Goal: Transaction & Acquisition: Purchase product/service

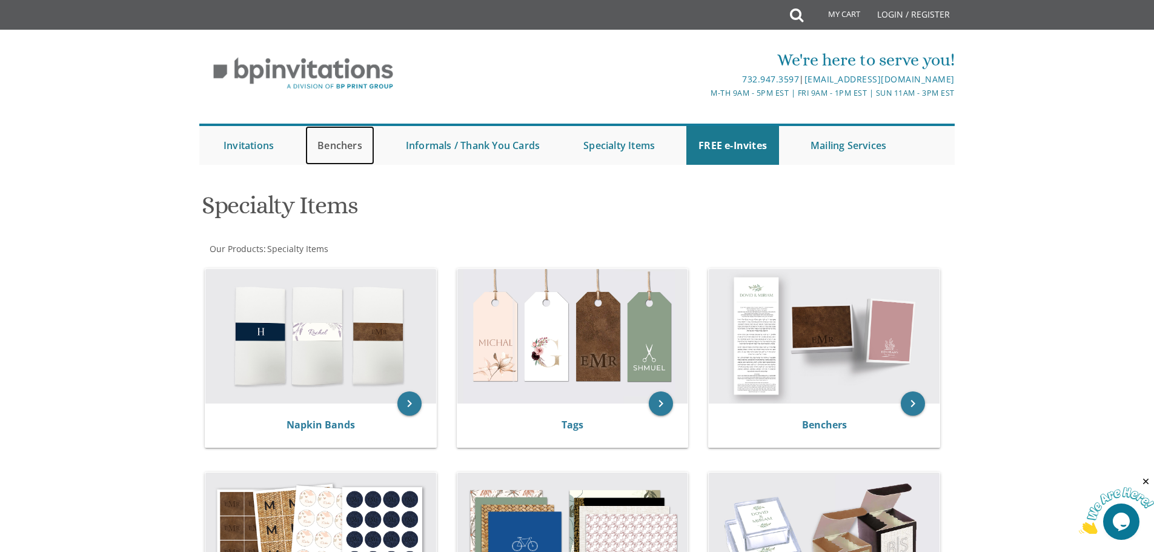
click at [337, 151] on link "Benchers" at bounding box center [339, 145] width 69 height 39
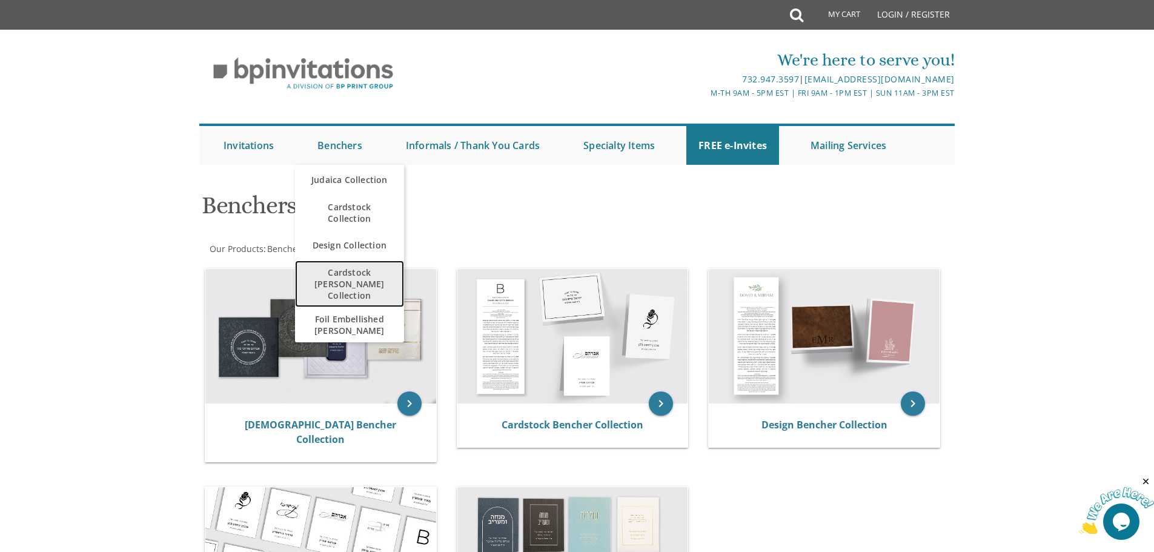
click at [343, 282] on span "Cardstock [PERSON_NAME] Collection" at bounding box center [349, 283] width 85 height 47
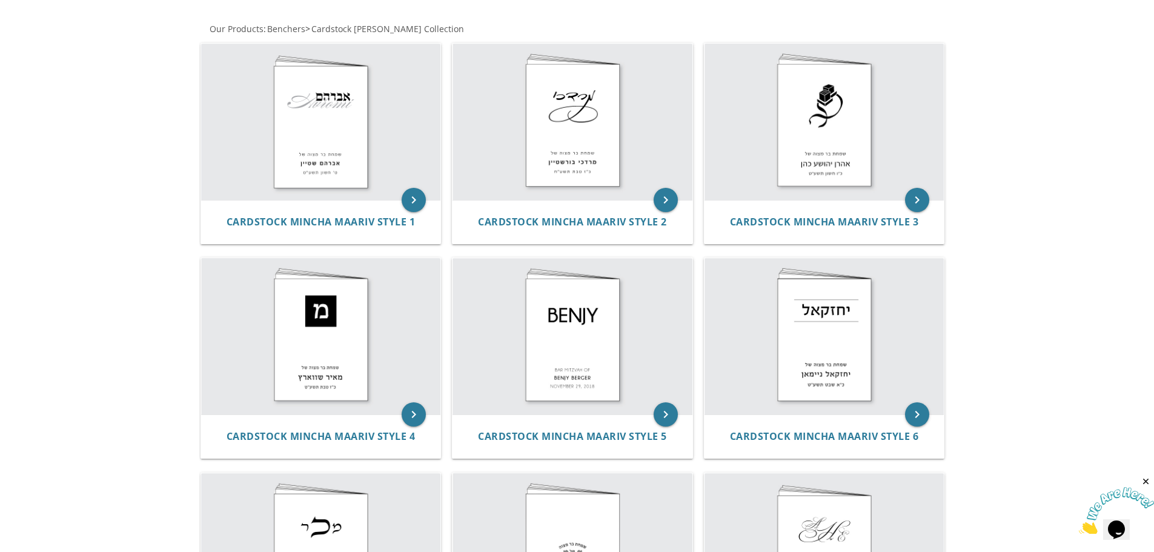
scroll to position [147, 0]
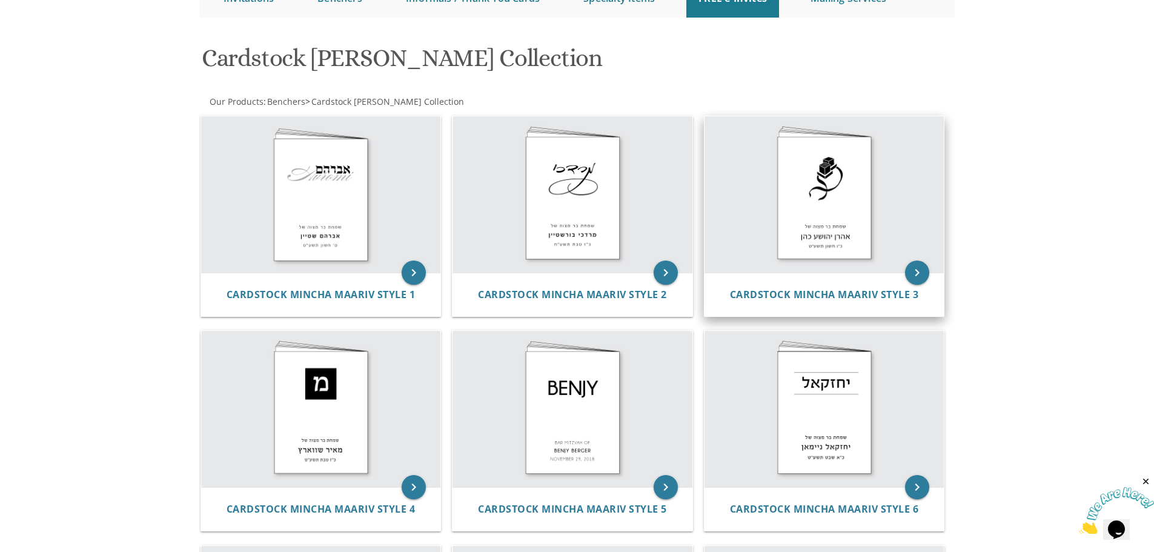
click at [827, 199] on img at bounding box center [824, 194] width 240 height 156
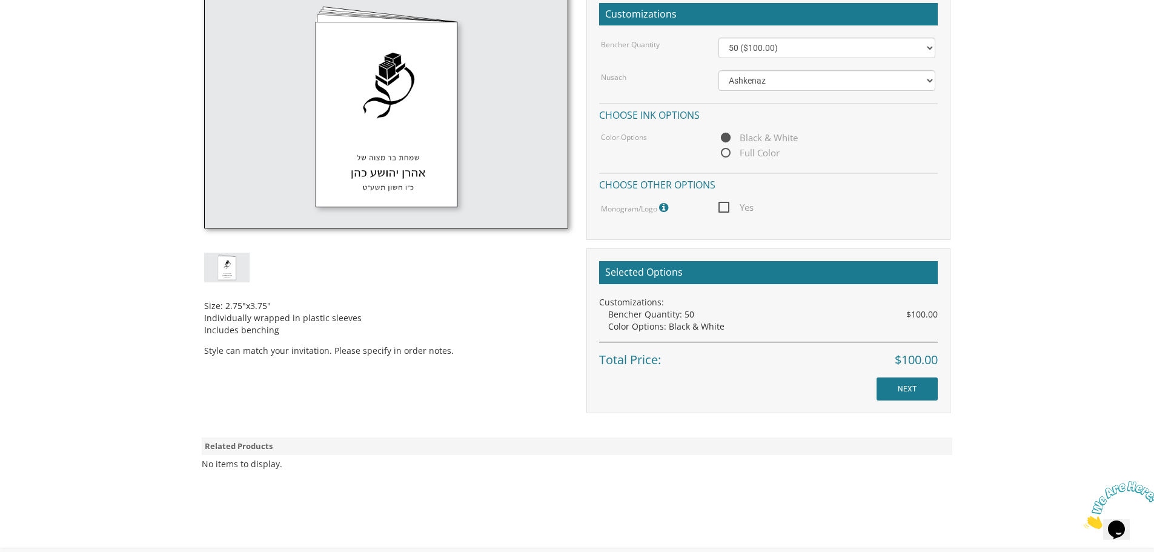
scroll to position [373, 0]
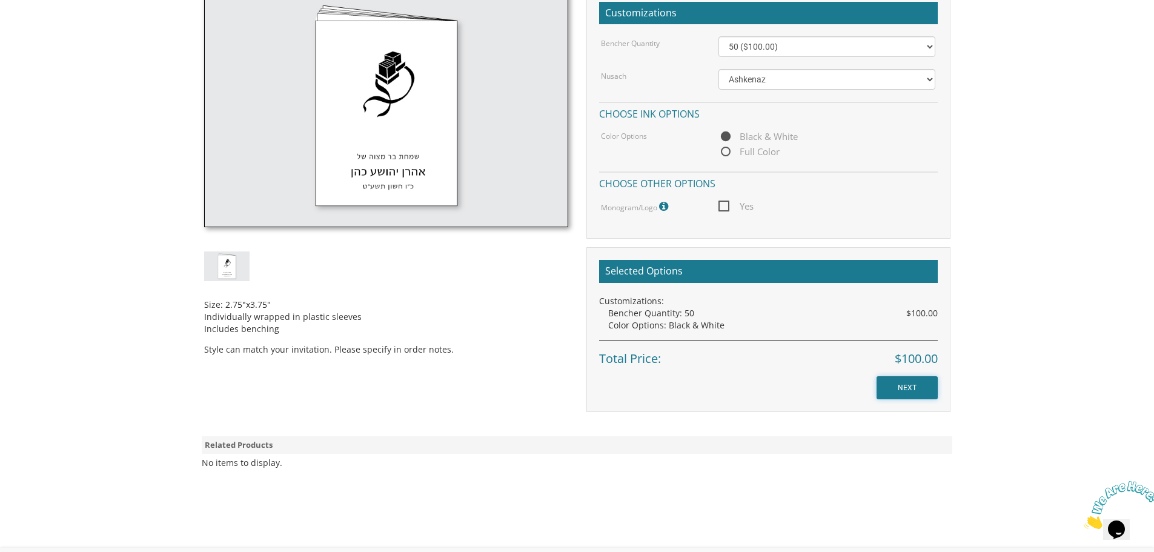
click at [911, 394] on input "NEXT" at bounding box center [906, 387] width 61 height 23
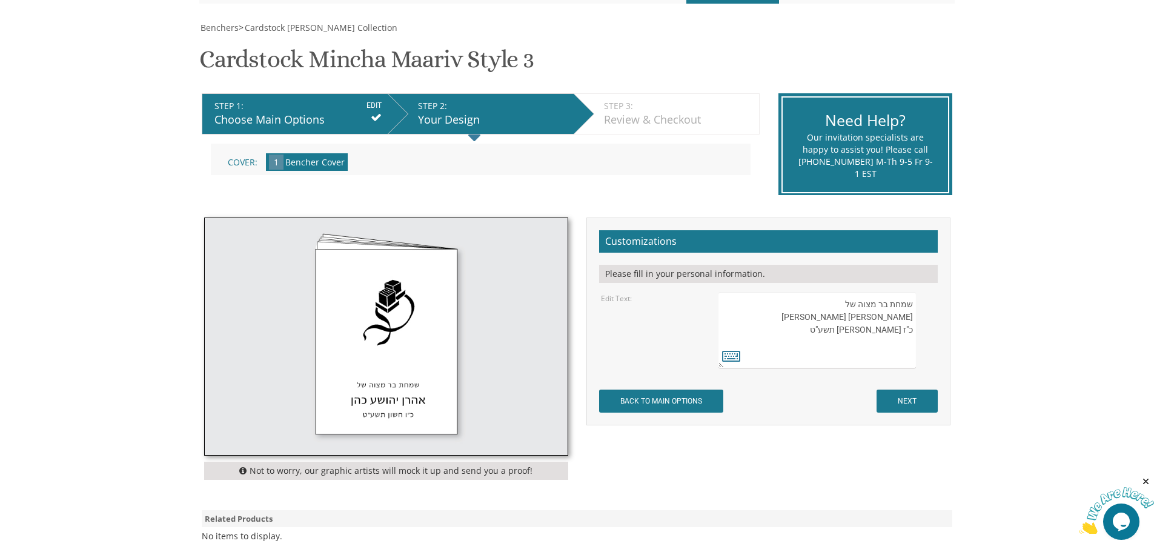
scroll to position [182, 0]
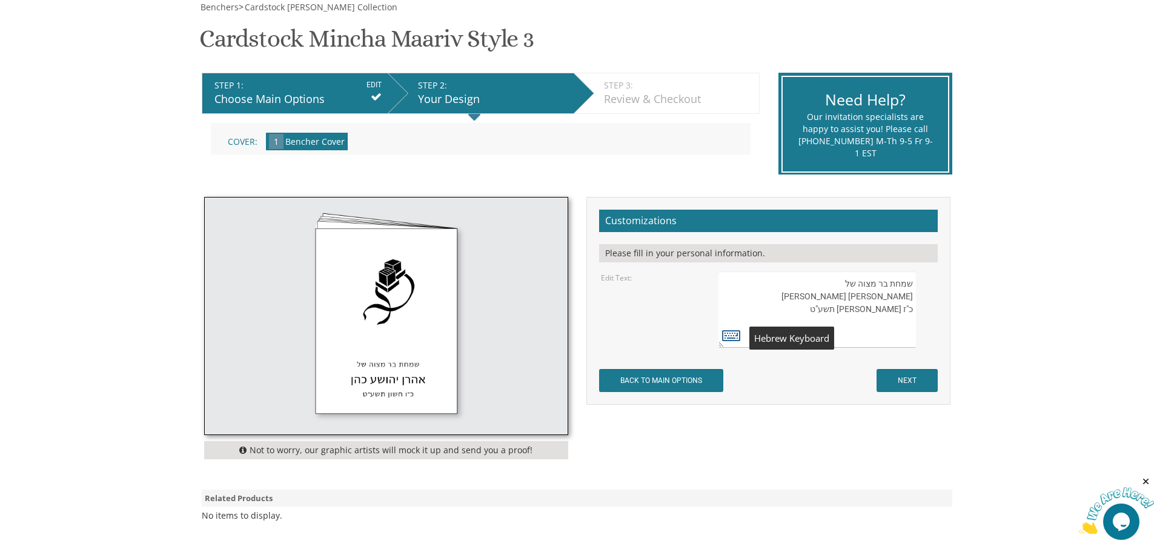
click at [726, 336] on icon at bounding box center [731, 334] width 18 height 17
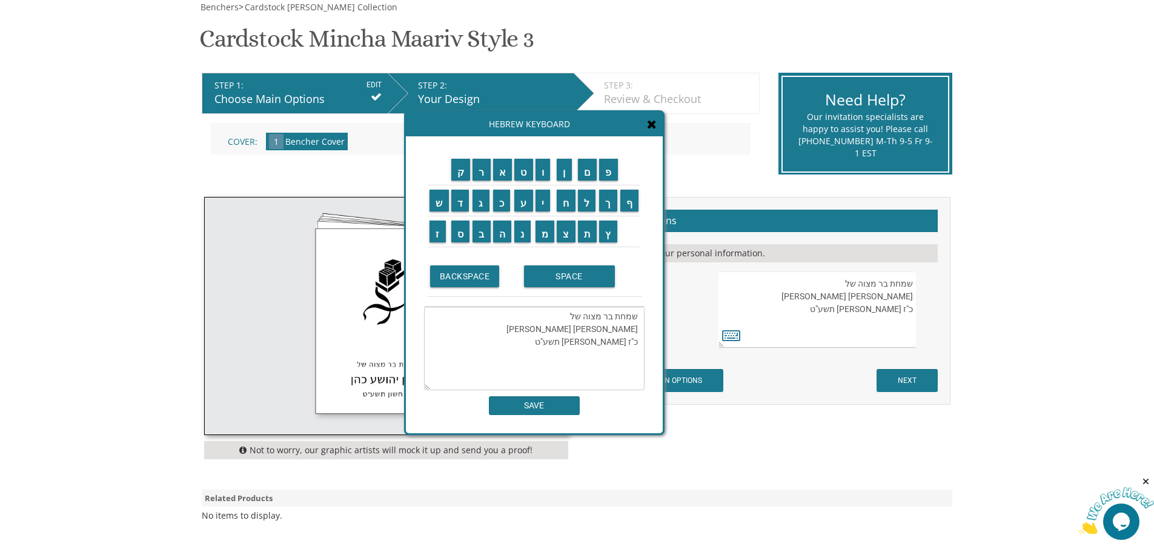
drag, startPoint x: 636, startPoint y: 330, endPoint x: 581, endPoint y: 334, distance: 55.3
click at [581, 334] on textarea "שמחת בר מצוה של אהרן יהושע כהן כ"ז חשון תשע"ט" at bounding box center [534, 348] width 220 height 84
click at [544, 199] on input "י" at bounding box center [542, 201] width 15 height 22
click at [437, 200] on input "ש" at bounding box center [438, 201] width 19 height 22
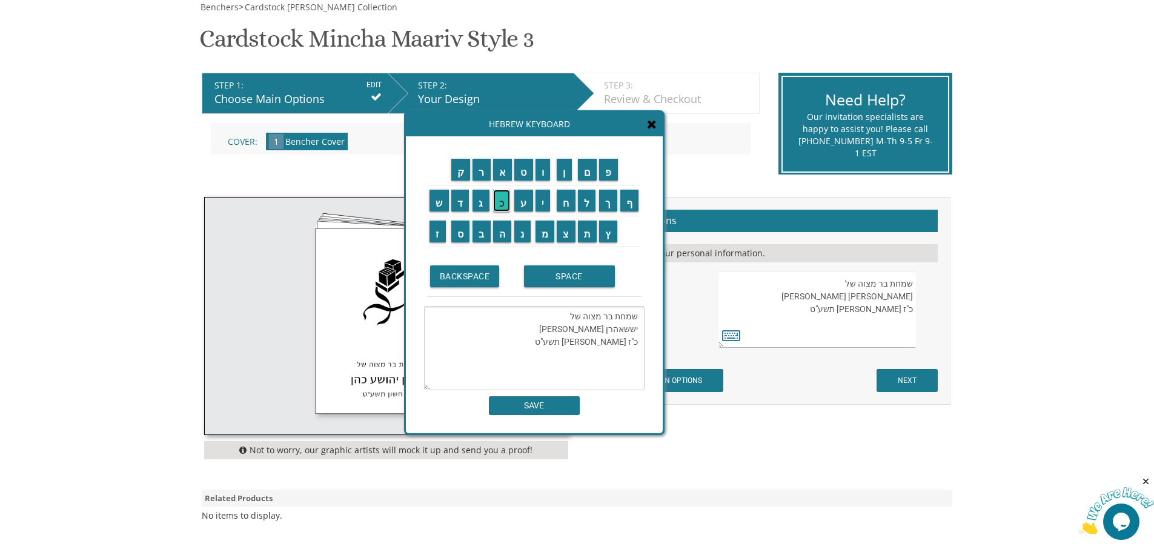
click at [500, 205] on input "כ" at bounding box center [502, 201] width 18 height 22
click at [481, 171] on input "ר" at bounding box center [481, 170] width 18 height 22
click at [482, 233] on input "ב" at bounding box center [481, 231] width 18 height 22
click at [523, 231] on input "נ" at bounding box center [522, 231] width 16 height 22
click at [543, 199] on input "י" at bounding box center [542, 201] width 15 height 22
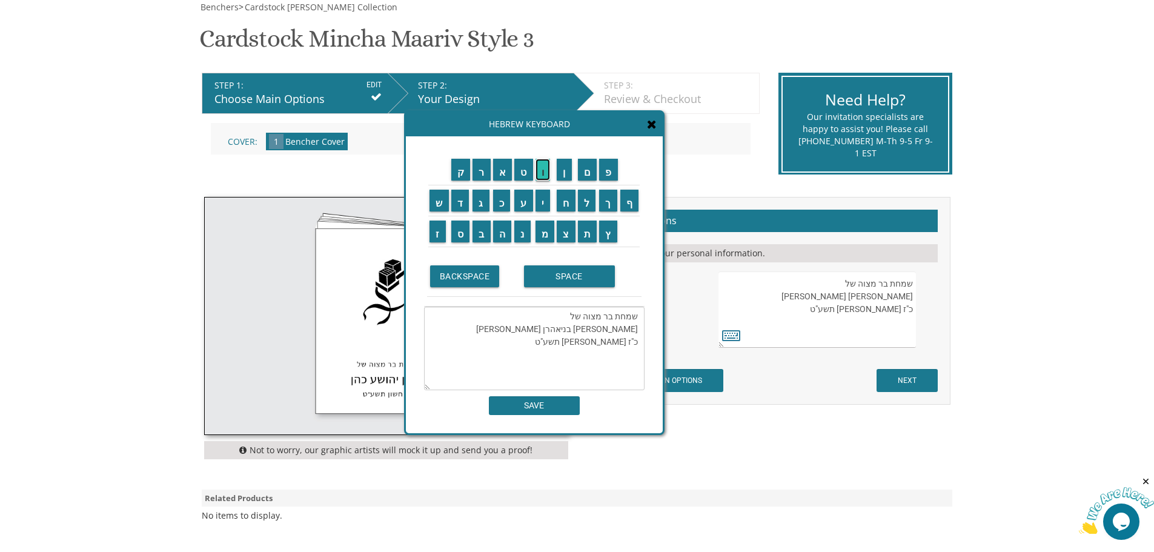
click at [543, 168] on input "ו" at bounding box center [542, 170] width 15 height 22
click at [480, 230] on input "ב" at bounding box center [481, 231] width 18 height 22
click at [545, 202] on input "י" at bounding box center [542, 201] width 15 height 22
click at [609, 227] on input "ץ" at bounding box center [608, 231] width 18 height 22
drag, startPoint x: 583, startPoint y: 331, endPoint x: 517, endPoint y: 331, distance: 66.6
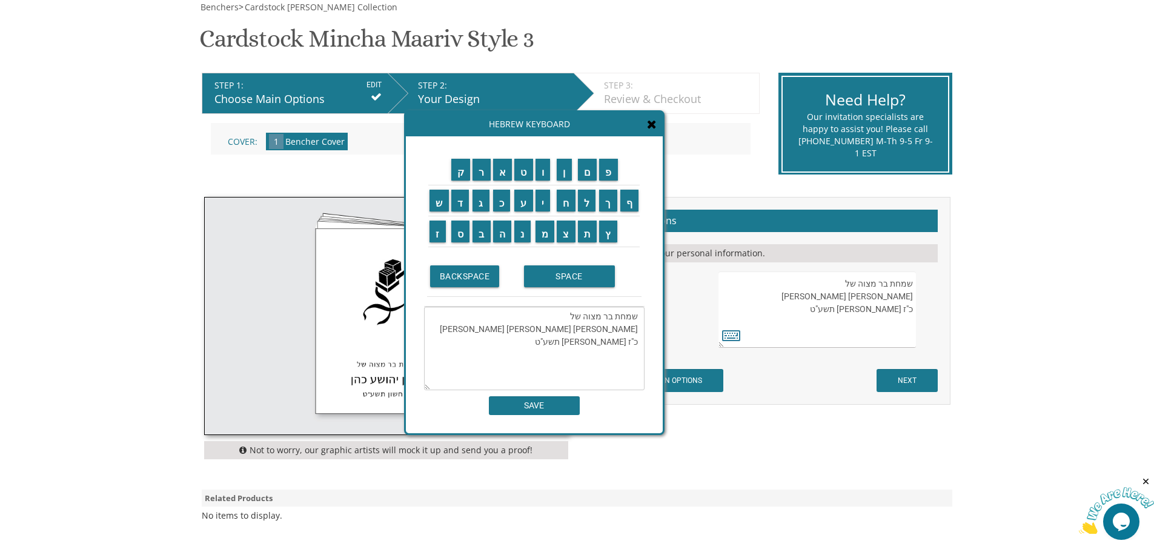
click at [517, 331] on textarea "שמחת בר מצוה של יששכר בניוביץ אהרן יהושע כהן כ"ז חשון תשע"ט" at bounding box center [534, 348] width 220 height 84
drag, startPoint x: 627, startPoint y: 343, endPoint x: 637, endPoint y: 340, distance: 10.7
click at [637, 340] on textarea "שמחת בר מצוה של יששכר בניוביץ כ"ז חשון תשע"ט" at bounding box center [534, 348] width 220 height 84
click at [543, 172] on input "ו" at bounding box center [542, 170] width 15 height 22
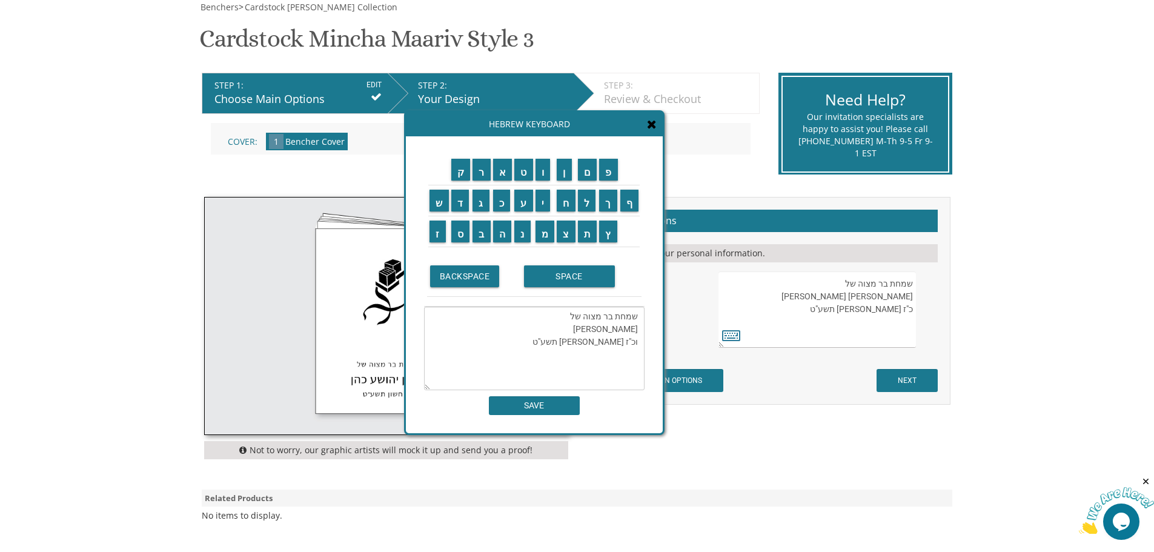
drag, startPoint x: 621, startPoint y: 342, endPoint x: 634, endPoint y: 339, distance: 12.9
click at [634, 339] on textarea "שמחת בר מצוה של יששכר בניוביץ וכ"ז חשון תשע"ט" at bounding box center [534, 348] width 220 height 84
click at [500, 170] on input "א" at bounding box center [502, 170] width 19 height 22
click at [587, 196] on input "ל" at bounding box center [587, 201] width 18 height 22
click at [541, 167] on input "ו" at bounding box center [542, 170] width 15 height 22
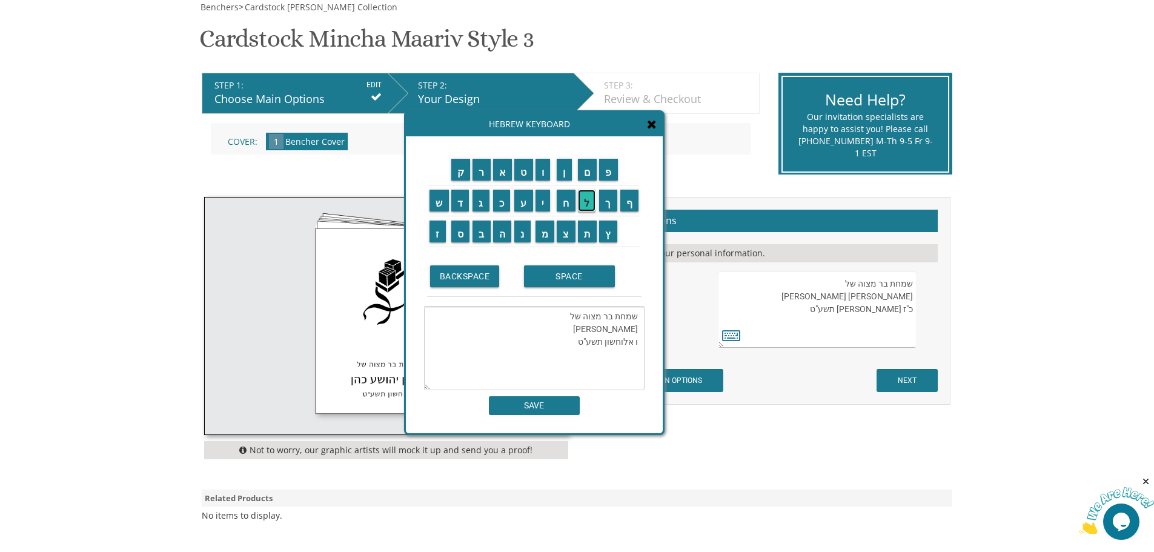
click at [587, 200] on input "ל" at bounding box center [587, 201] width 18 height 22
drag, startPoint x: 583, startPoint y: 343, endPoint x: 571, endPoint y: 345, distance: 12.2
click at [571, 345] on textarea "שמחת בר מצוה של יששכר בניוביץ ו אלולחשון תשע"ט" at bounding box center [534, 348] width 220 height 84
click at [611, 170] on input "פ" at bounding box center [608, 170] width 19 height 22
click at [502, 234] on input "ה" at bounding box center [502, 231] width 19 height 22
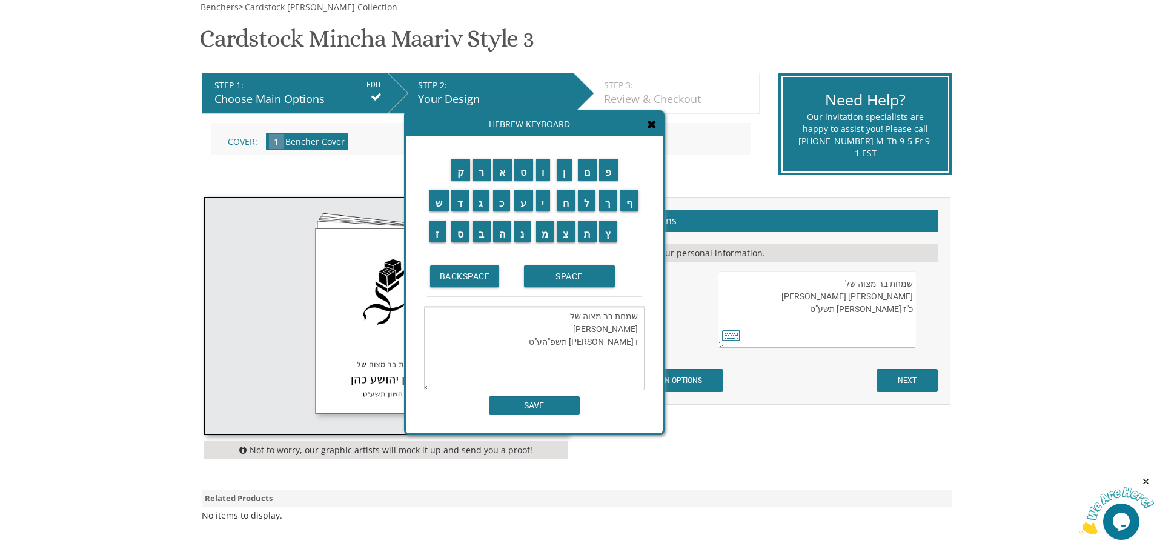
drag, startPoint x: 569, startPoint y: 342, endPoint x: 550, endPoint y: 341, distance: 18.2
click at [550, 341] on textarea "שמחת בר מצוה של יששכר בניוביץ ו אלולחשון תשפ"הע"ט" at bounding box center [534, 348] width 220 height 84
drag, startPoint x: 616, startPoint y: 344, endPoint x: 599, endPoint y: 348, distance: 17.3
click at [599, 348] on textarea "שמחת בר מצוה של יששכר בניוביץ ו אלולחשון תשפ"ה" at bounding box center [534, 348] width 220 height 84
type textarea "שמחת בר מצוה של יששכר בניוביץ ו אלול תשפ"ה"
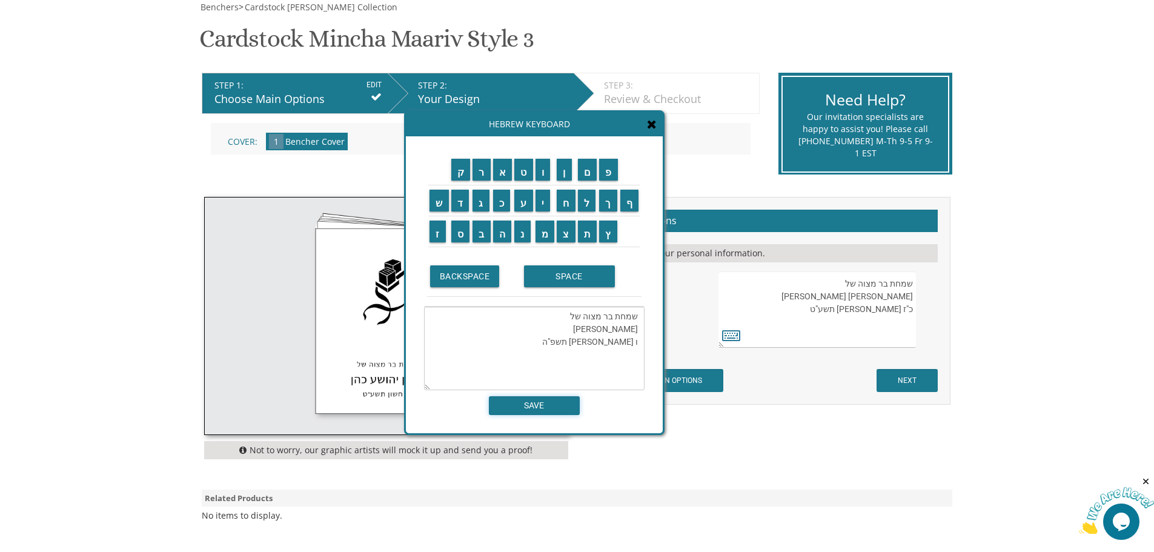
click at [538, 402] on input "SAVE" at bounding box center [534, 405] width 91 height 19
type textarea "שמחת בר מצוה של יששכר בניוביץ ו אלול תשפ"ה"
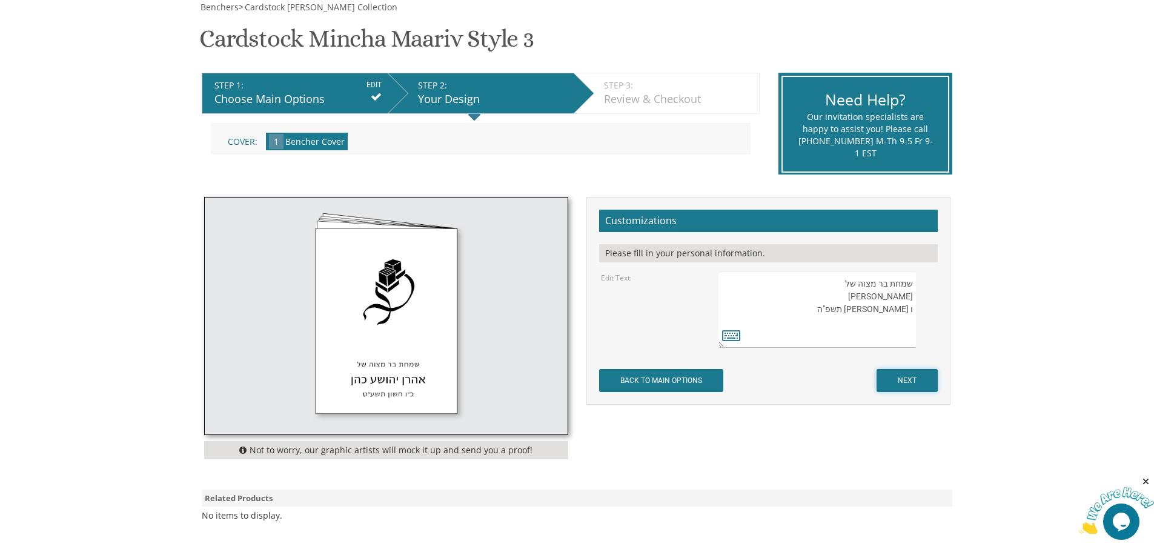
click at [913, 378] on input "NEXT" at bounding box center [906, 380] width 61 height 23
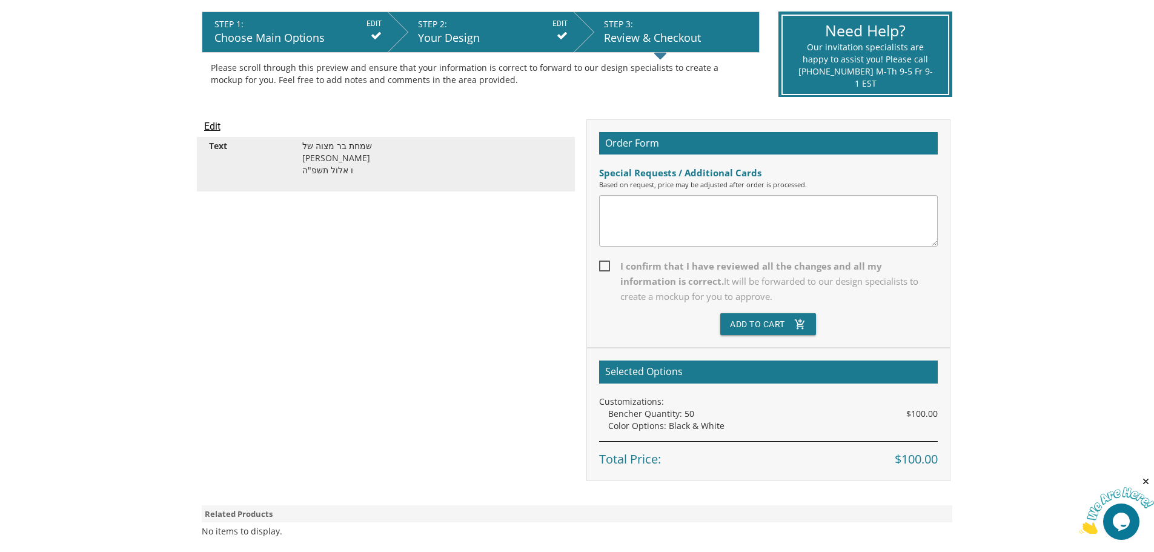
scroll to position [242, 0]
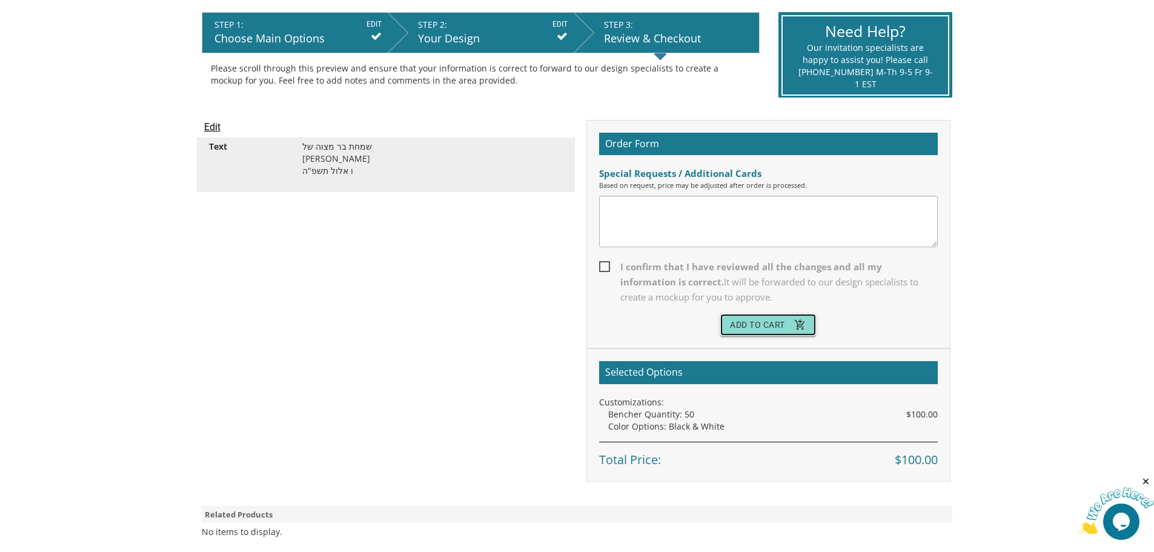
click at [763, 323] on button "Add To Cart add_shopping_cart" at bounding box center [768, 325] width 96 height 22
click at [607, 272] on span "I confirm that I have reviewed all the changes and all my information is correc…" at bounding box center [768, 281] width 339 height 45
click at [607, 269] on input "I confirm that I have reviewed all the changes and all my information is correc…" at bounding box center [603, 266] width 8 height 8
checkbox input "true"
click at [770, 320] on button "Add To Cart add_shopping_cart" at bounding box center [768, 325] width 96 height 22
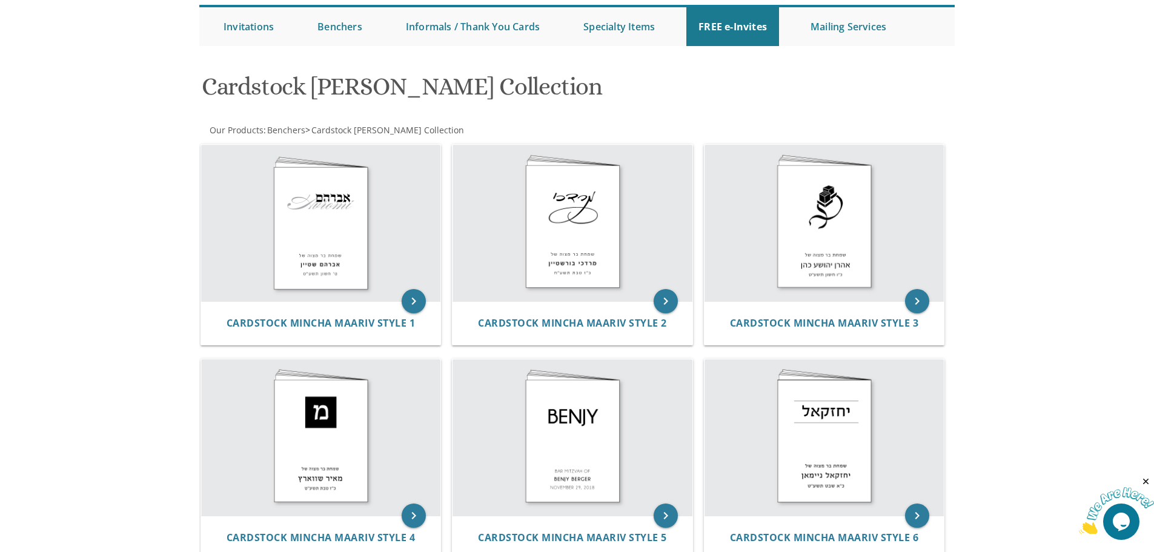
scroll to position [121, 0]
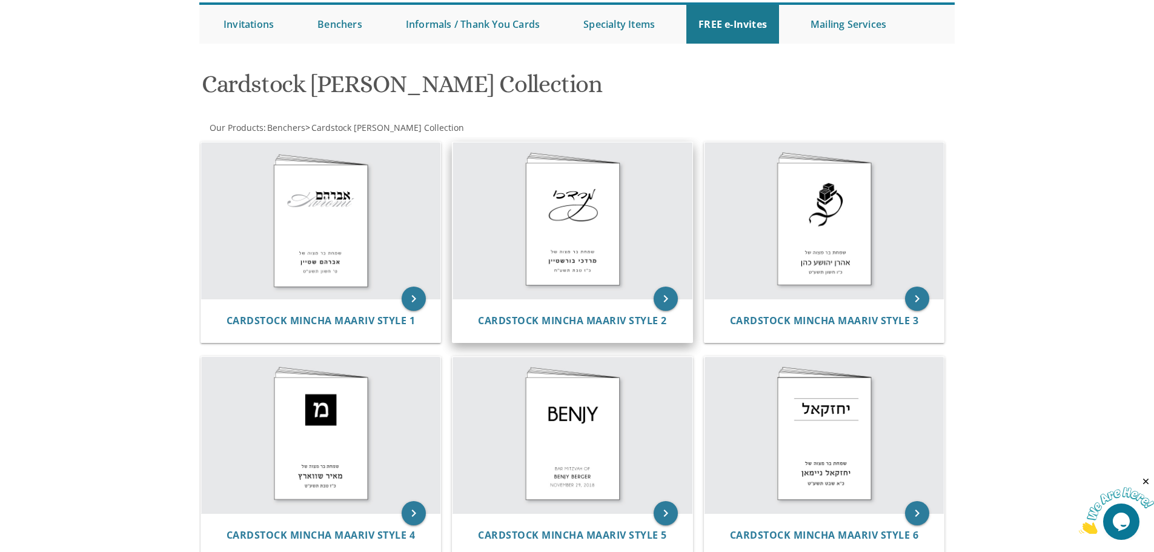
click at [557, 225] on img at bounding box center [572, 220] width 240 height 156
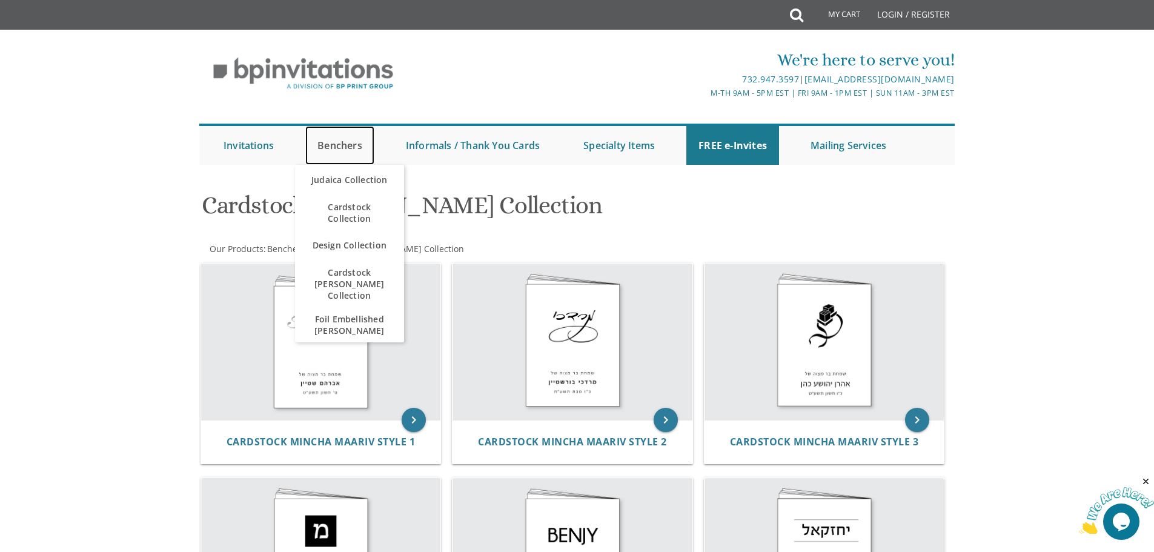
click at [346, 146] on link "Benchers" at bounding box center [339, 145] width 69 height 39
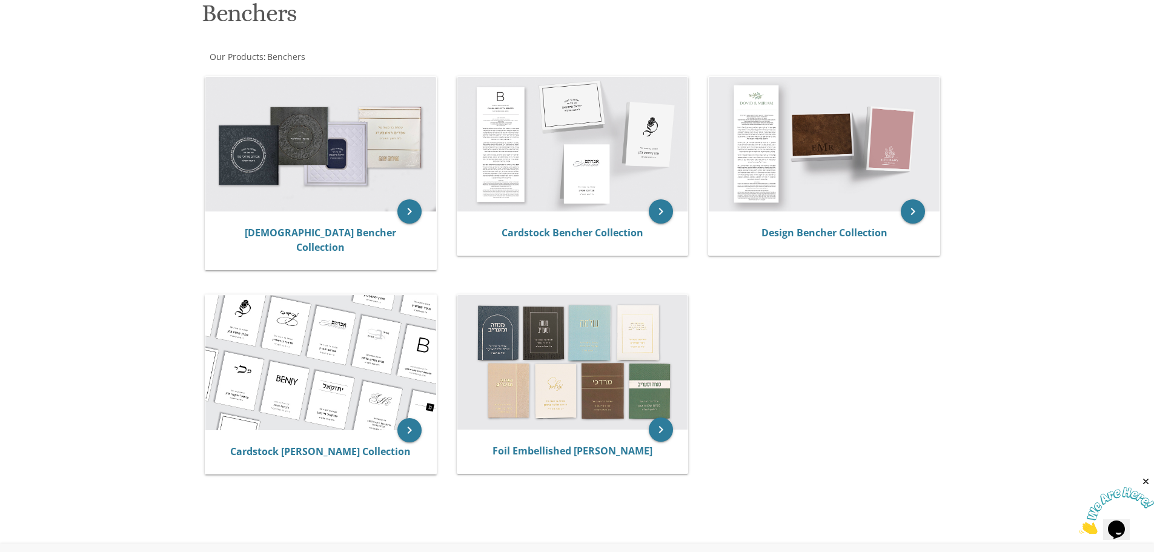
scroll to position [242, 0]
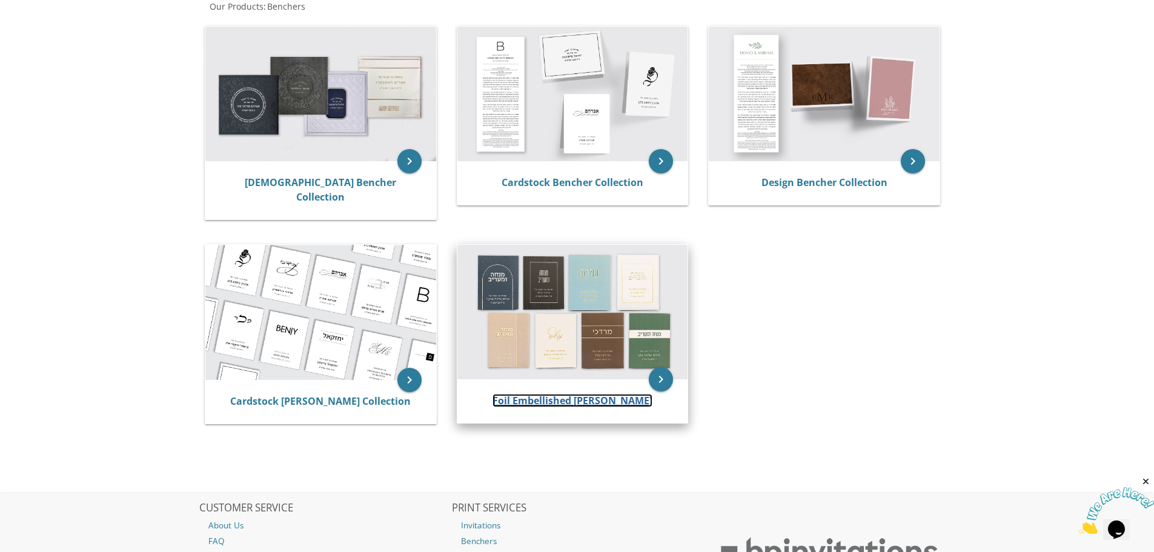
click at [570, 394] on link "Foil Embellished [PERSON_NAME]" at bounding box center [572, 400] width 160 height 13
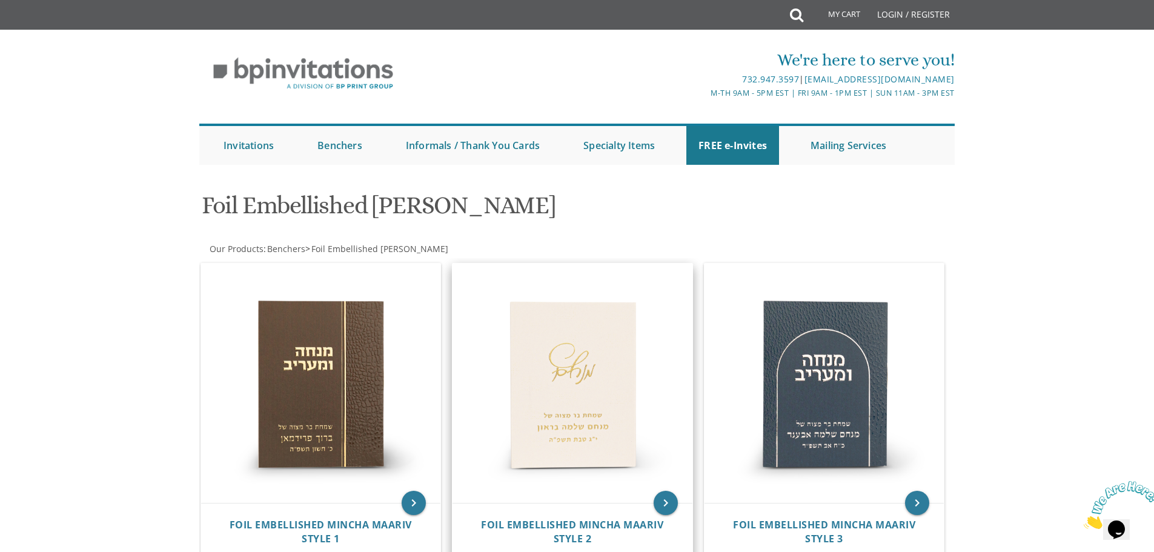
click at [574, 337] on img at bounding box center [572, 383] width 240 height 240
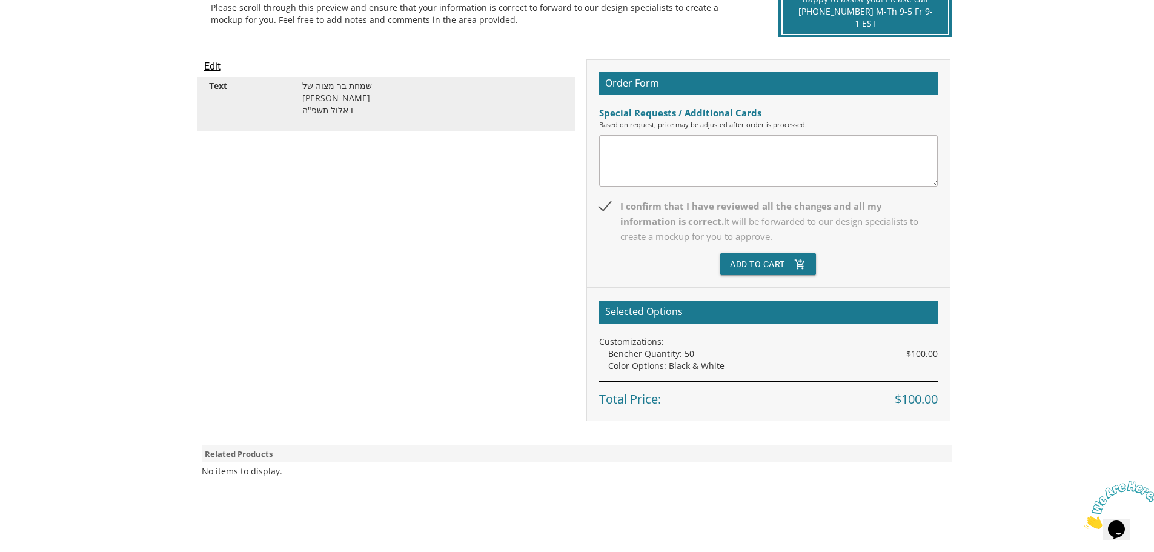
scroll to position [242, 0]
